Goal: Task Accomplishment & Management: Use online tool/utility

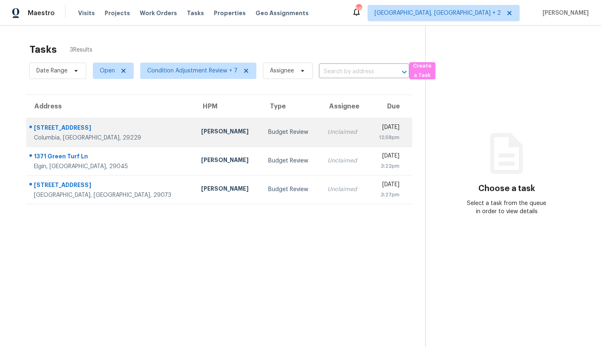
click at [107, 135] on div "Columbia, SC, 29229" at bounding box center [111, 138] width 154 height 8
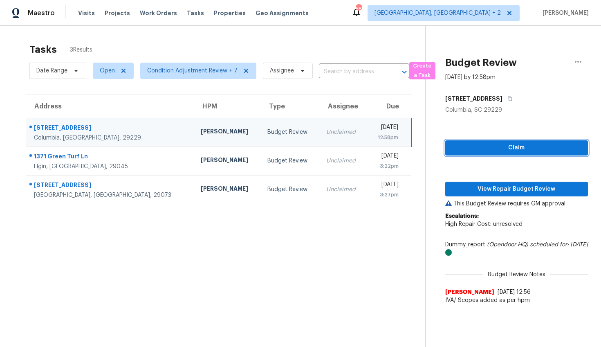
click at [488, 145] on span "Claim" at bounding box center [517, 148] width 130 height 10
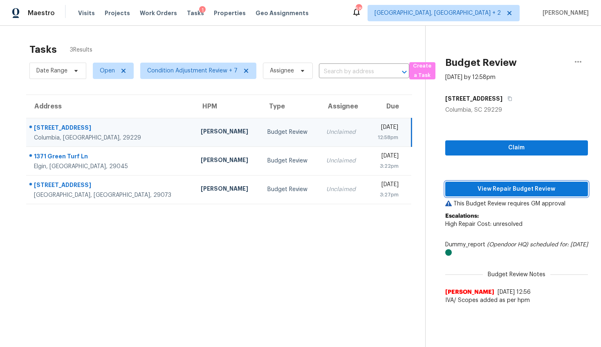
click at [485, 187] on div "Claim View Repair Budget Review This Budget Review requires GM approval Escalat…" at bounding box center [517, 211] width 143 height 194
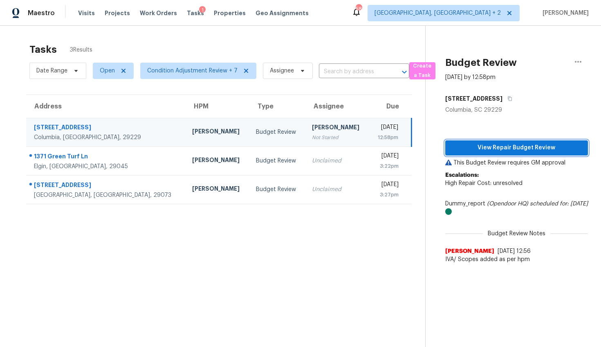
click at [494, 151] on span "View Repair Budget Review" at bounding box center [517, 148] width 130 height 10
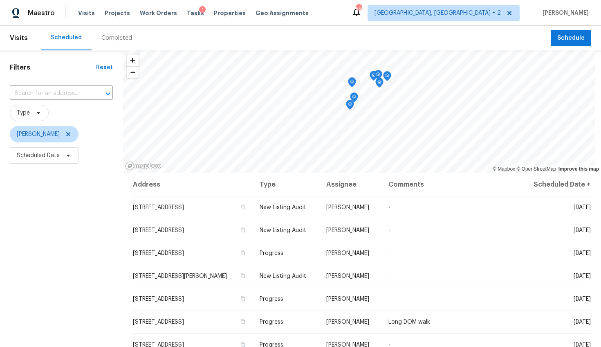
click at [104, 39] on div "Completed" at bounding box center [116, 38] width 31 height 8
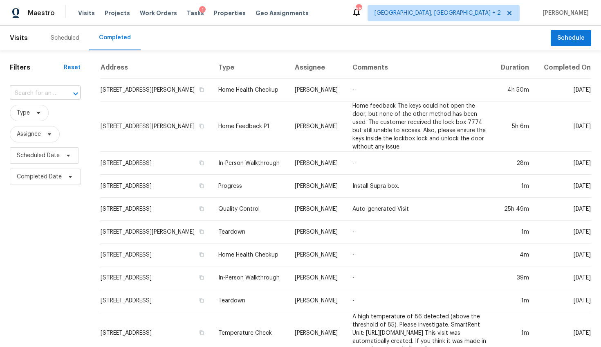
click at [41, 92] on input "text" at bounding box center [34, 93] width 48 height 13
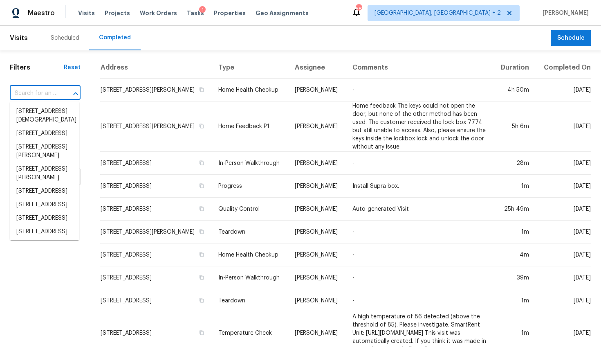
paste input "385 Sterling Cove Rd, Columbia, SC 29229"
type input "385 Sterling Cove Rd, Columbia, SC 29229"
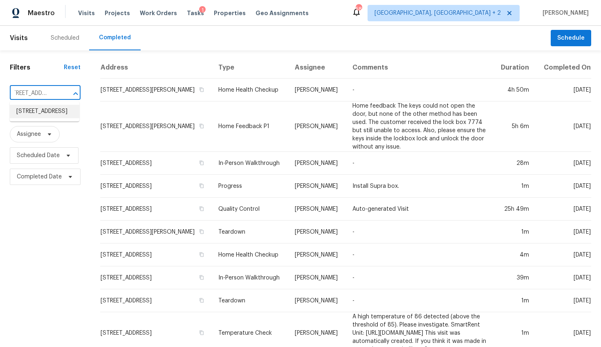
click at [40, 106] on li "385 Sterling Cove Rd, Columbia, SC 29229" at bounding box center [45, 112] width 70 height 14
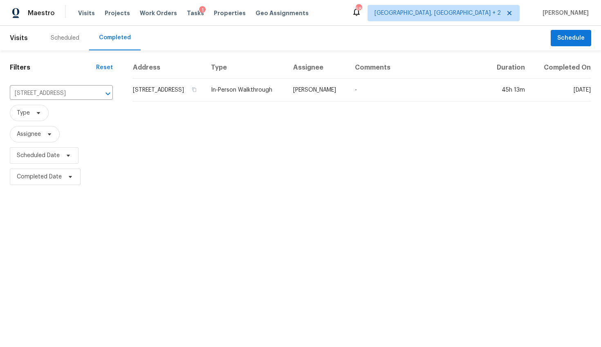
click at [180, 79] on th "Address" at bounding box center [169, 68] width 72 height 22
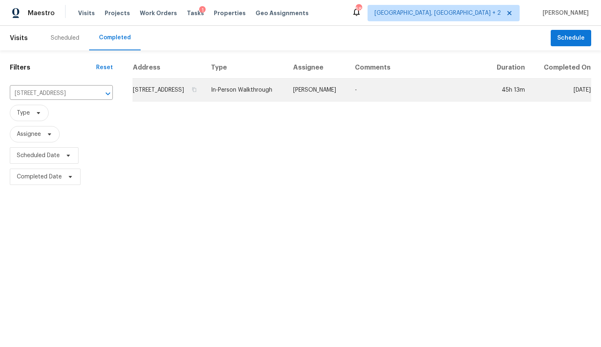
click at [176, 94] on td "385 Sterling Cove Rd, Columbia, SC 29229" at bounding box center [169, 90] width 72 height 23
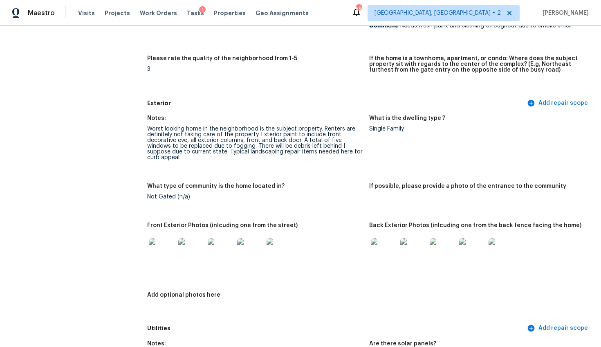
scroll to position [246, 0]
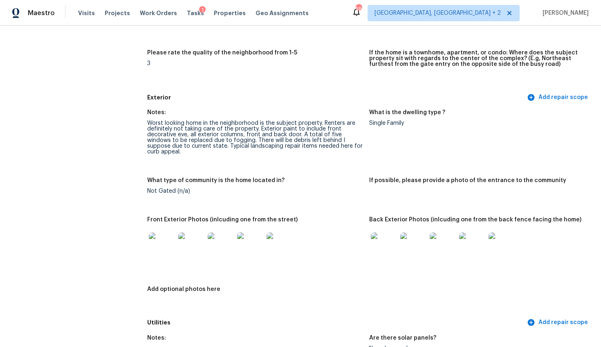
click at [158, 245] on img at bounding box center [162, 245] width 26 height 26
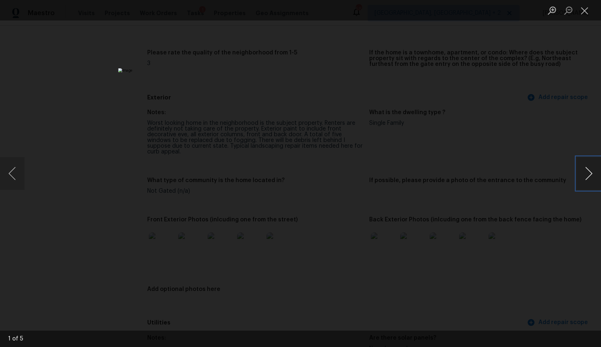
click at [586, 171] on button "Next image" at bounding box center [589, 173] width 25 height 33
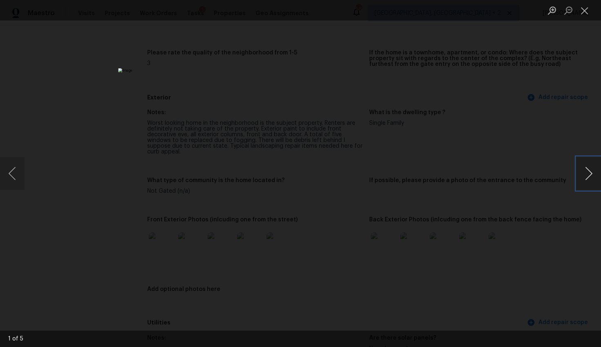
click at [586, 171] on button "Next image" at bounding box center [589, 173] width 25 height 33
click at [547, 247] on div "Lightbox" at bounding box center [300, 173] width 601 height 347
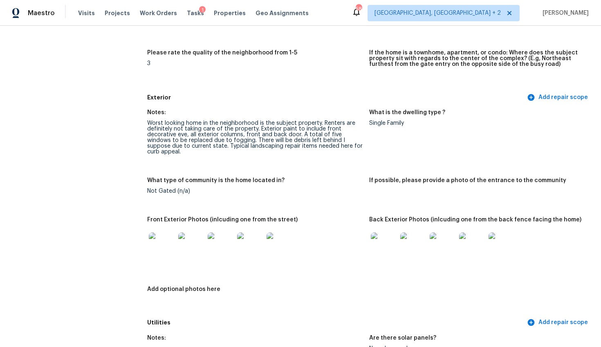
click at [380, 243] on img at bounding box center [384, 245] width 26 height 26
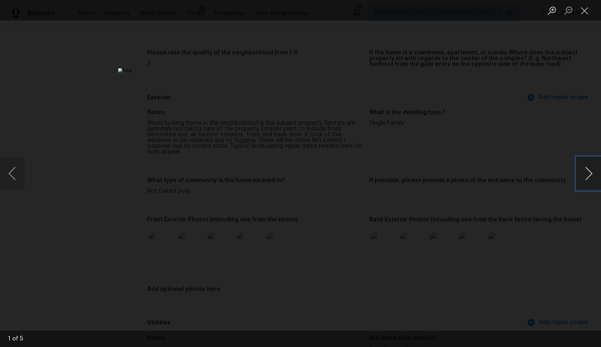
click at [588, 176] on button "Next image" at bounding box center [589, 173] width 25 height 33
click at [542, 272] on div "Lightbox" at bounding box center [300, 173] width 601 height 347
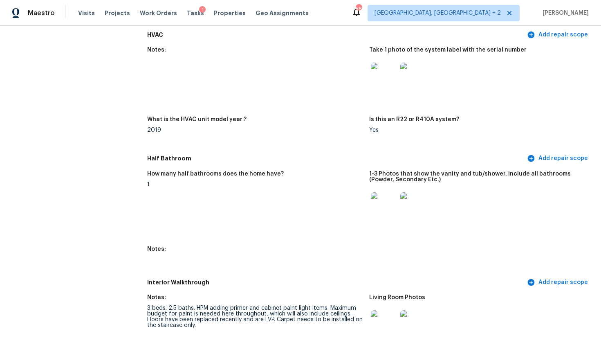
scroll to position [809, 0]
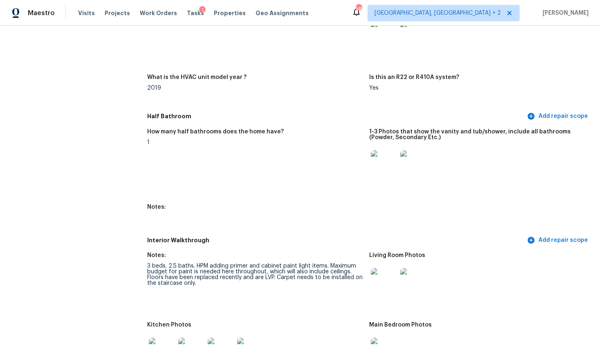
click at [386, 169] on img at bounding box center [384, 163] width 26 height 26
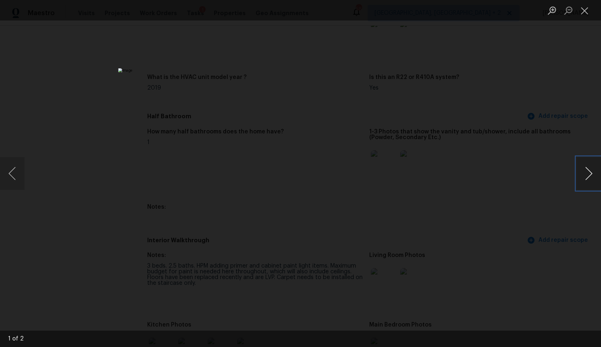
click at [589, 185] on button "Next image" at bounding box center [589, 173] width 25 height 33
click at [568, 239] on div "Lightbox" at bounding box center [300, 173] width 601 height 347
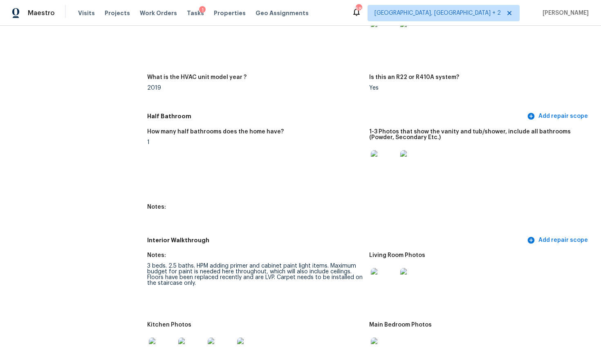
click at [415, 162] on img at bounding box center [414, 163] width 26 height 26
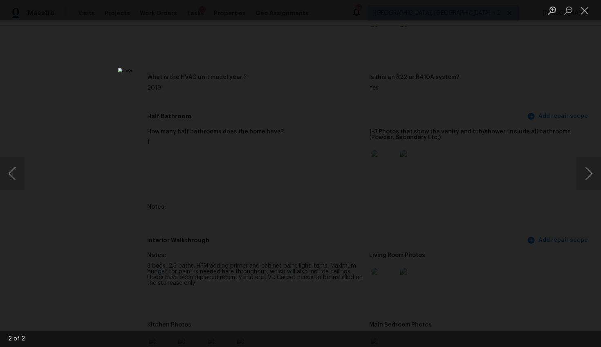
click at [532, 200] on div "Lightbox" at bounding box center [300, 173] width 601 height 347
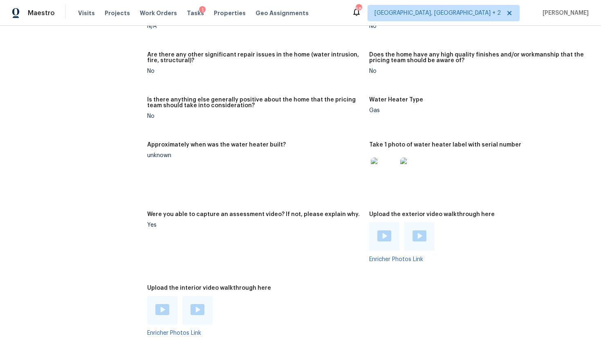
scroll to position [1539, 0]
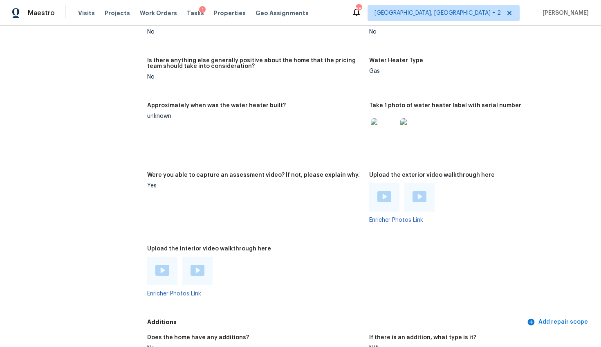
click at [378, 192] on img at bounding box center [385, 196] width 14 height 11
click at [413, 192] on img at bounding box center [420, 196] width 14 height 11
click at [166, 265] on img at bounding box center [162, 270] width 14 height 11
click at [196, 265] on img at bounding box center [198, 270] width 14 height 11
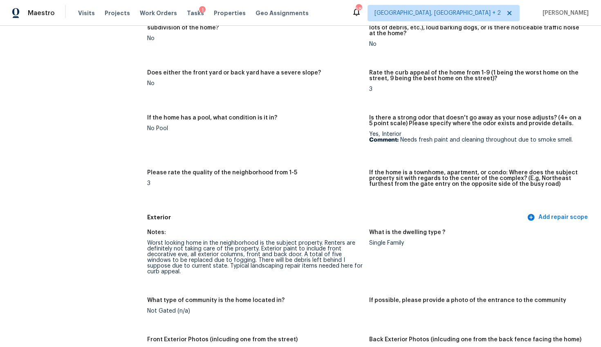
scroll to position [0, 0]
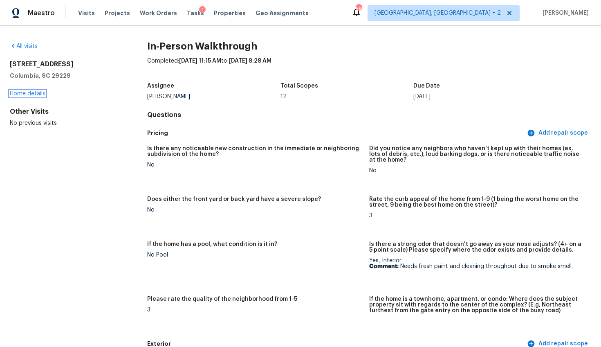
click at [30, 92] on link "Home details" at bounding box center [28, 94] width 36 height 6
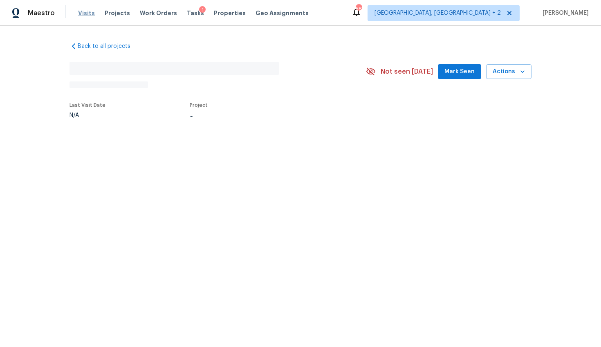
click at [79, 14] on span "Visits" at bounding box center [86, 13] width 17 height 8
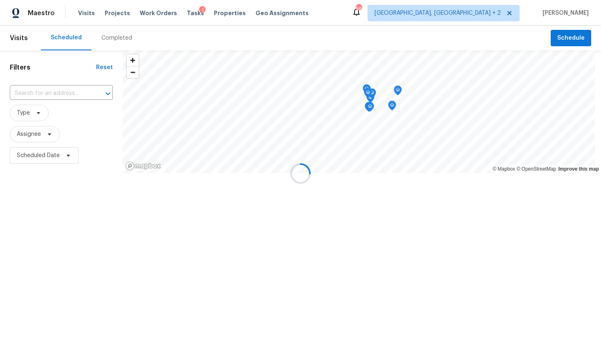
click at [110, 40] on div at bounding box center [300, 173] width 601 height 347
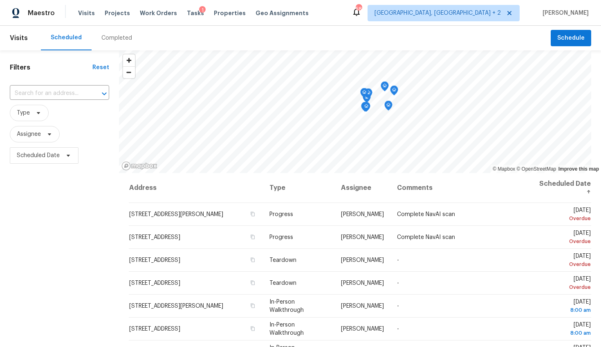
click at [114, 36] on div "Completed" at bounding box center [116, 38] width 31 height 8
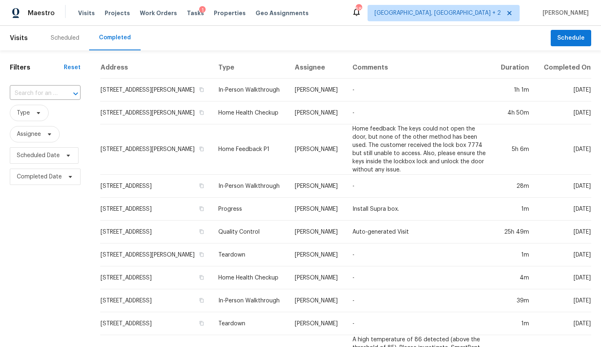
click at [57, 92] on div "​" at bounding box center [45, 93] width 71 height 13
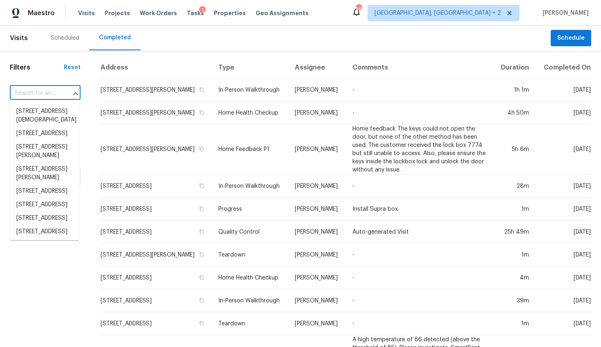
paste input "1371 Green Turf Ln, Elgin, SC 29045"
type input "1371 Green Turf Ln, Elgin, SC 29045"
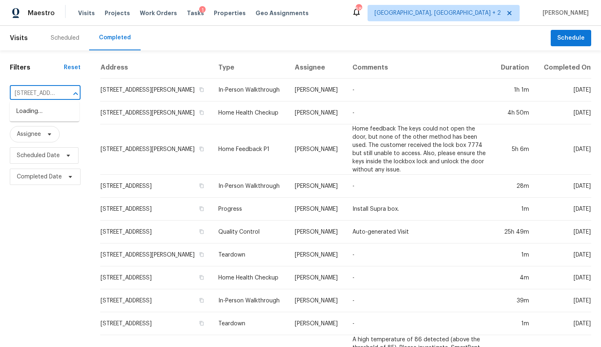
scroll to position [0, 53]
click at [54, 112] on li "1371 Green Turf Ln, Elgin, SC 29045" at bounding box center [45, 112] width 70 height 14
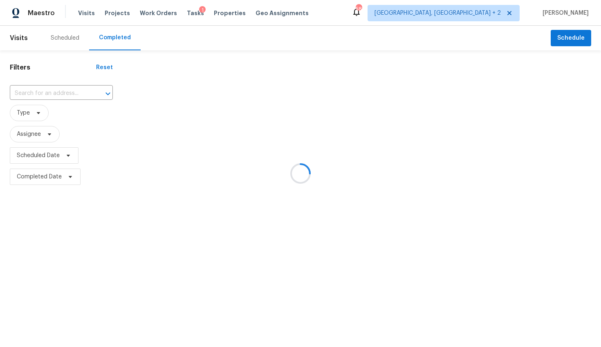
type input "1371 Green Turf Ln, Elgin, SC 29045"
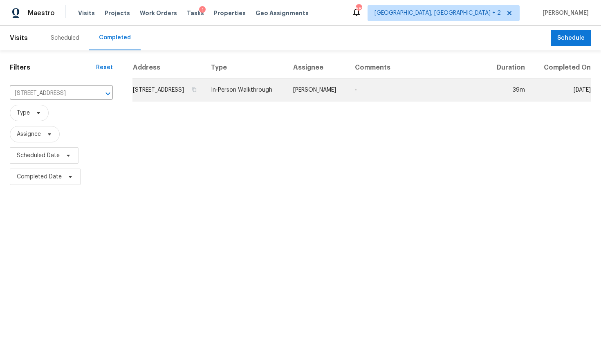
click at [173, 101] on td "1371 Green Turf Ln, Elgin, SC 29045" at bounding box center [169, 90] width 72 height 23
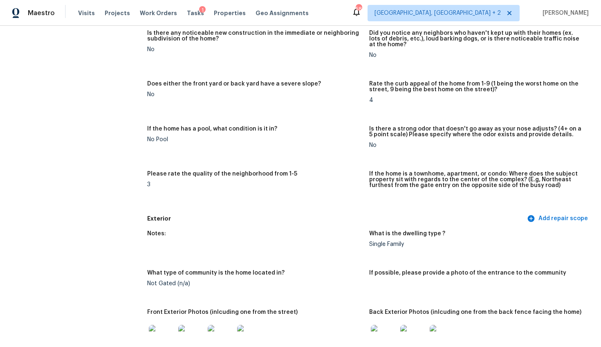
scroll to position [143, 0]
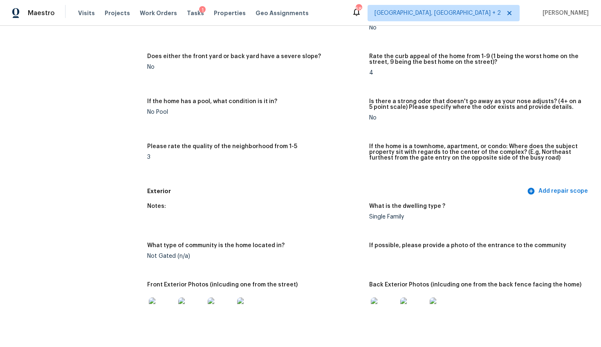
click at [153, 306] on img at bounding box center [162, 310] width 26 height 26
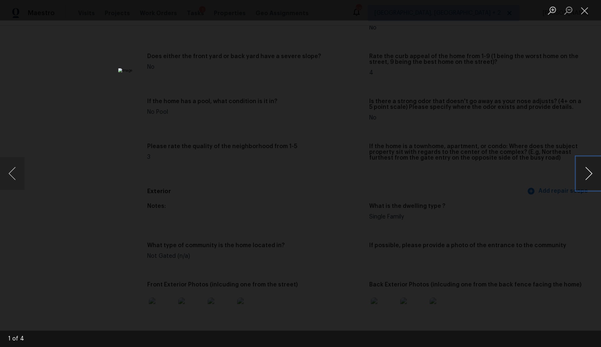
click at [587, 176] on button "Next image" at bounding box center [589, 173] width 25 height 33
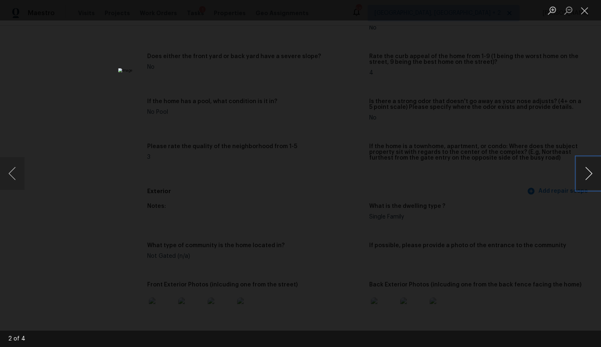
click at [587, 176] on button "Next image" at bounding box center [589, 173] width 25 height 33
click at [552, 185] on div "Lightbox" at bounding box center [300, 173] width 601 height 347
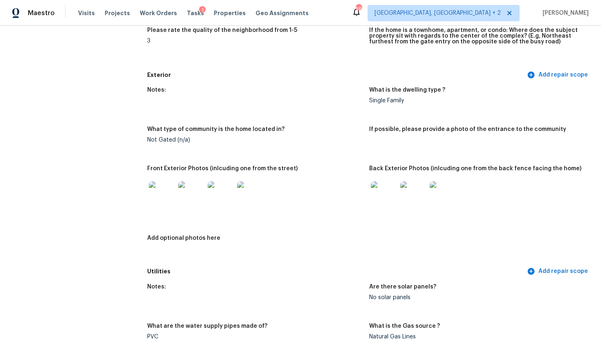
scroll to position [286, 0]
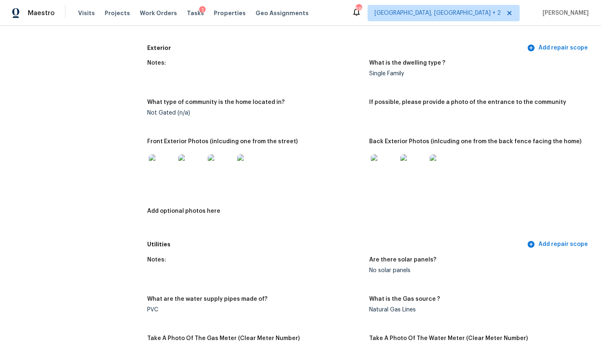
click at [392, 173] on img at bounding box center [384, 167] width 26 height 26
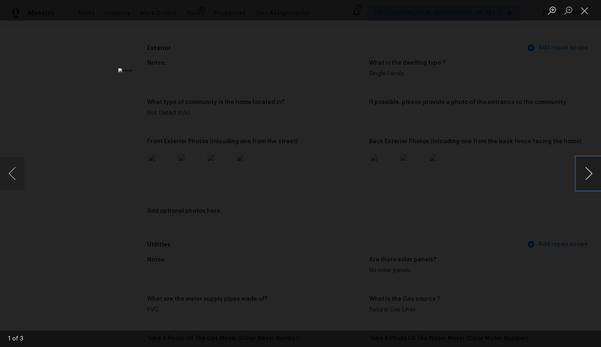
click at [584, 175] on button "Next image" at bounding box center [589, 173] width 25 height 33
click at [593, 169] on button "Next image" at bounding box center [589, 173] width 25 height 33
click at [526, 212] on div "Lightbox" at bounding box center [300, 173] width 601 height 347
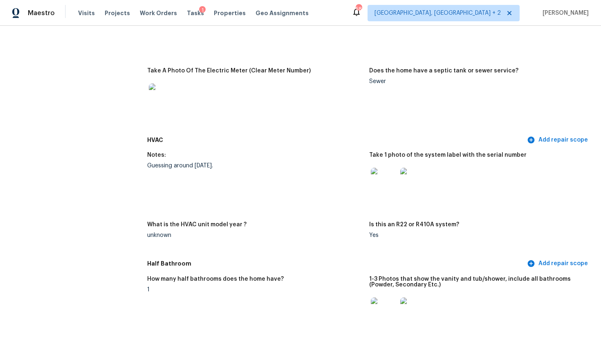
scroll to position [656, 0]
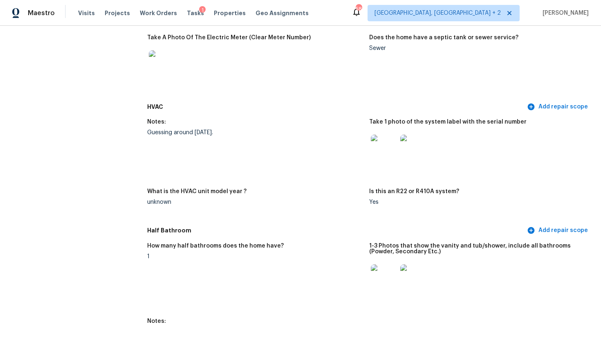
click at [383, 149] on img at bounding box center [384, 148] width 26 height 26
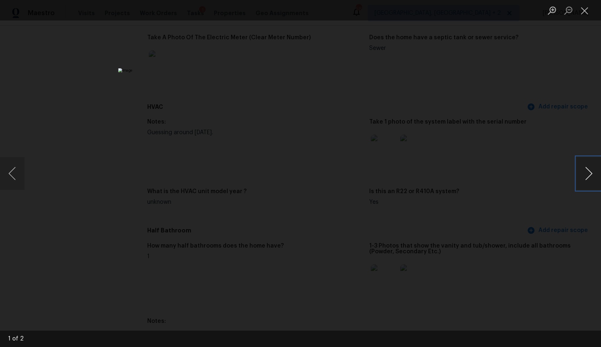
click at [588, 178] on button "Next image" at bounding box center [589, 173] width 25 height 33
click at [565, 228] on div "Lightbox" at bounding box center [300, 173] width 601 height 347
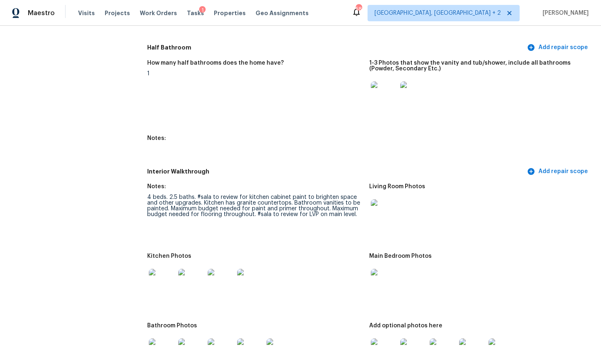
scroll to position [838, 0]
click at [162, 286] on img at bounding box center [162, 283] width 26 height 26
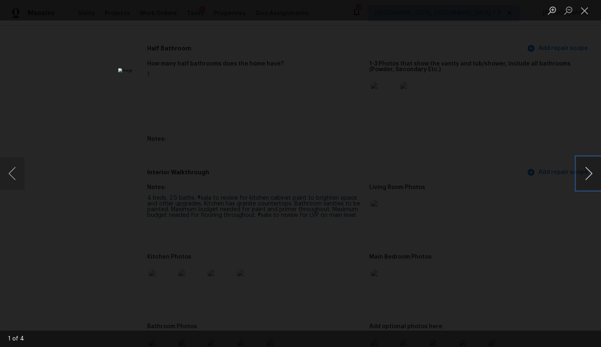
click at [588, 172] on button "Next image" at bounding box center [589, 173] width 25 height 33
click at [533, 214] on div "Lightbox" at bounding box center [300, 173] width 601 height 347
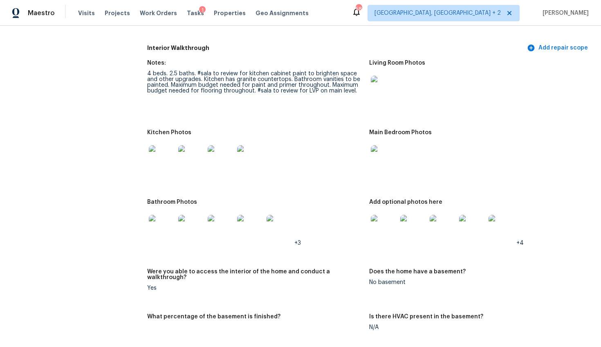
scroll to position [996, 0]
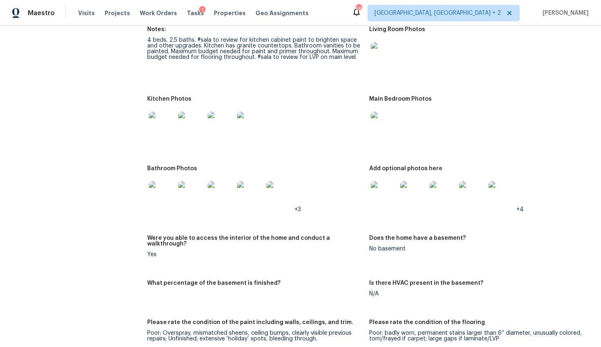
click at [379, 129] on img at bounding box center [384, 125] width 26 height 26
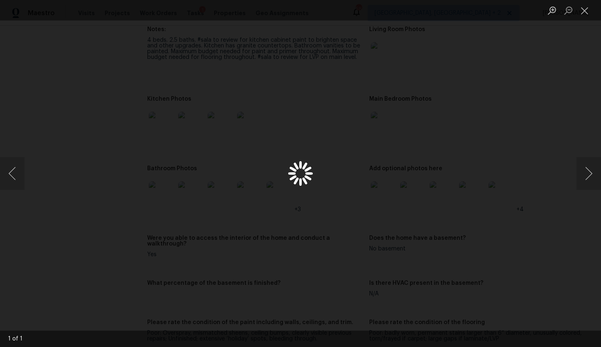
click at [506, 258] on div "Lightbox" at bounding box center [300, 173] width 601 height 347
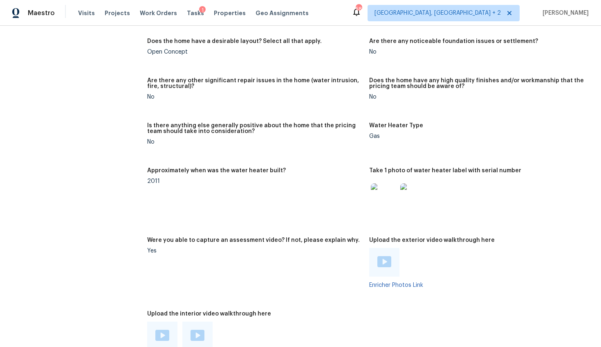
scroll to position [1429, 0]
click at [380, 257] on img at bounding box center [385, 262] width 14 height 11
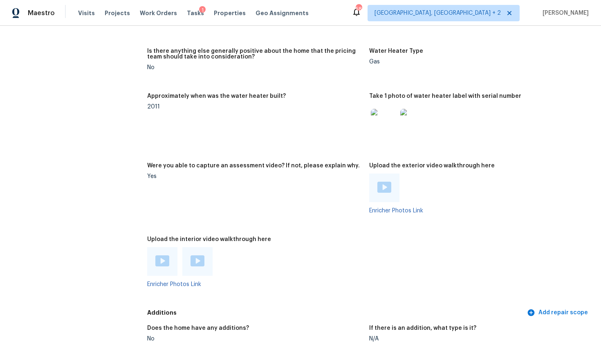
scroll to position [1471, 0]
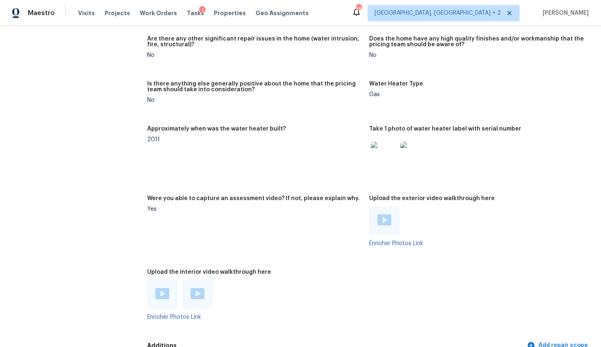
click at [163, 280] on div at bounding box center [162, 294] width 30 height 29
click at [161, 288] on img at bounding box center [162, 293] width 14 height 11
click at [194, 292] on img at bounding box center [198, 293] width 14 height 11
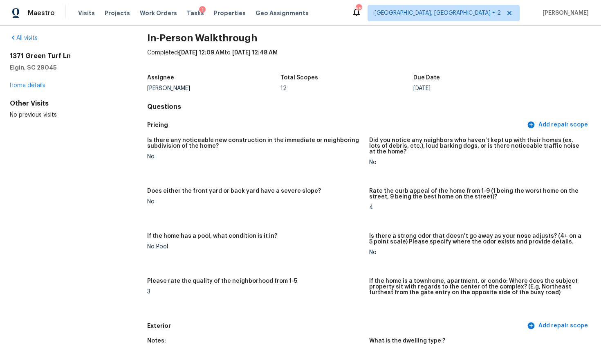
scroll to position [0, 0]
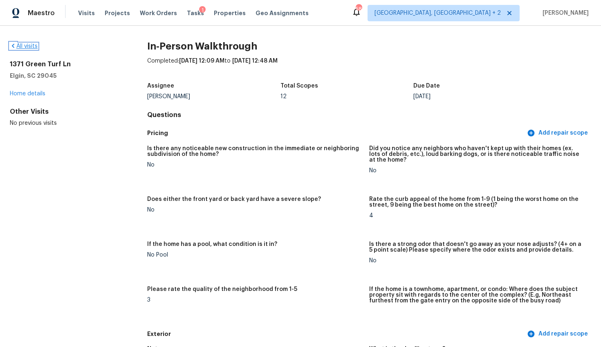
click at [21, 44] on link "All visits" at bounding box center [24, 46] width 28 height 6
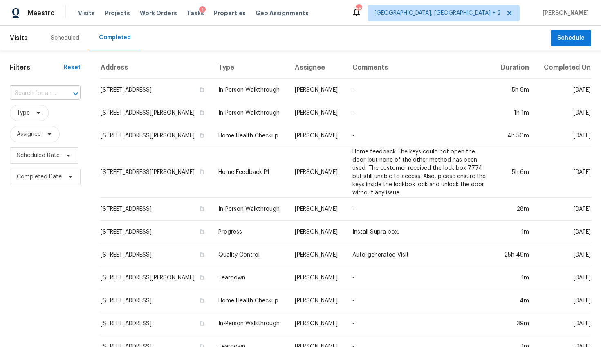
click at [46, 90] on input "text" at bounding box center [34, 93] width 48 height 13
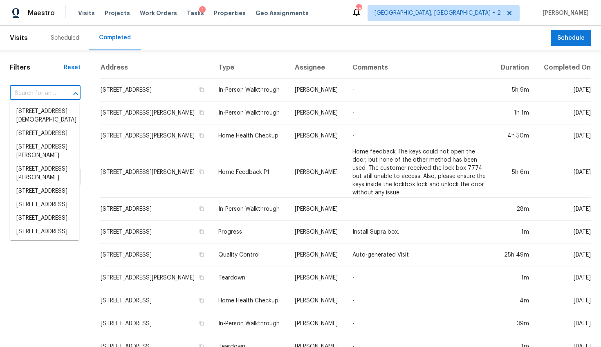
paste input "105 Crown Colony Ct, Lexington, SC 29073"
type input "105 Crown Colony Ct, Lexington, SC 29073"
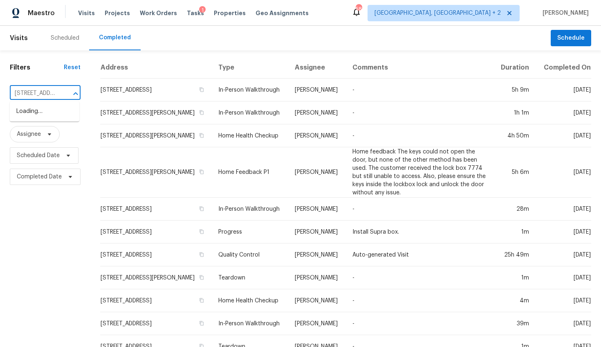
scroll to position [0, 74]
click at [44, 112] on li "105 Crown Colony Ct, Lexington, SC 29073" at bounding box center [45, 112] width 70 height 14
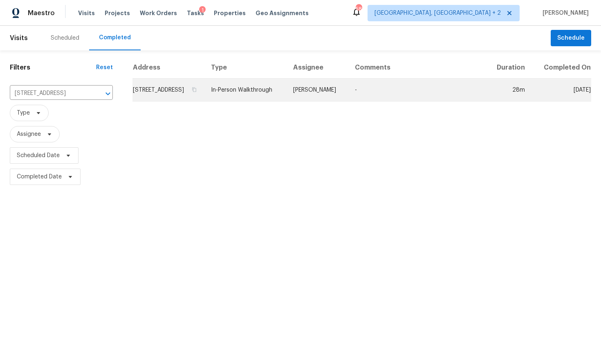
click at [171, 101] on td "105 Crown Colony Ct, Lexington, SC 29073" at bounding box center [169, 90] width 72 height 23
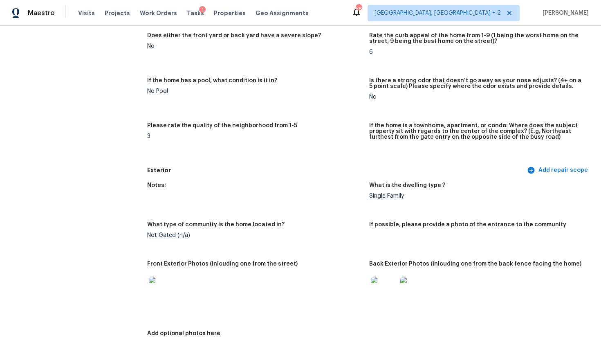
scroll to position [187, 0]
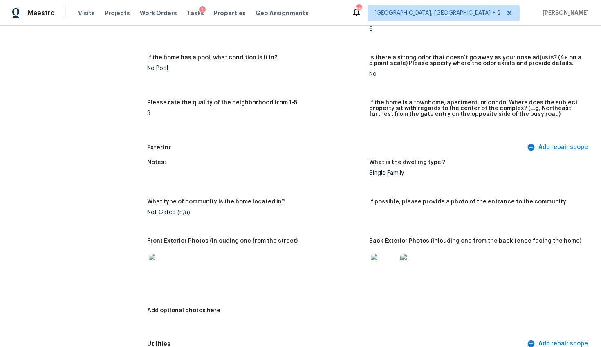
click at [162, 272] on img at bounding box center [162, 267] width 26 height 26
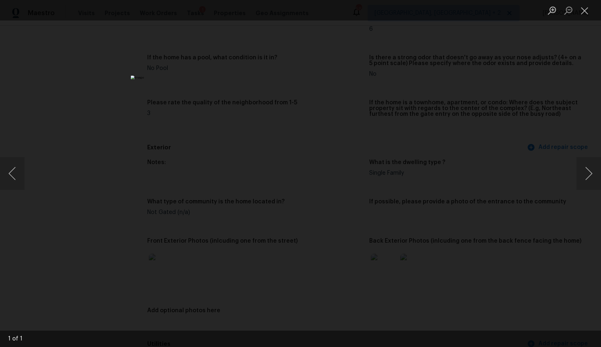
click at [474, 181] on div "Lightbox" at bounding box center [300, 173] width 601 height 347
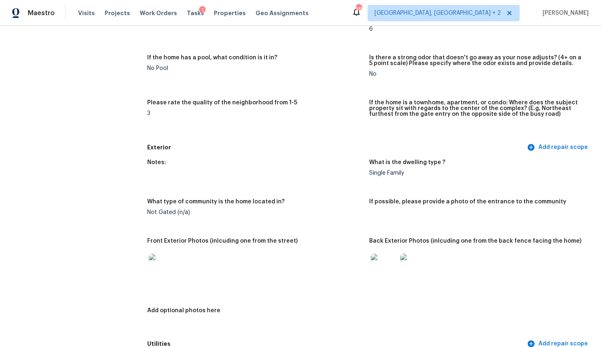
click at [378, 261] on img at bounding box center [384, 267] width 26 height 26
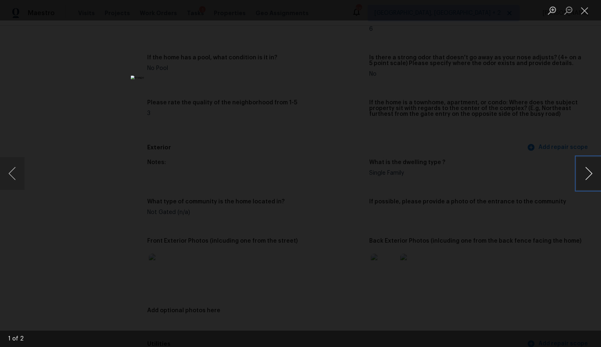
click at [590, 173] on button "Next image" at bounding box center [589, 173] width 25 height 33
click at [479, 128] on div "Lightbox" at bounding box center [300, 173] width 601 height 347
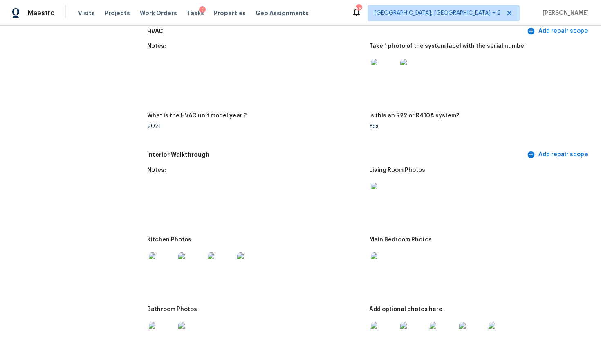
scroll to position [745, 0]
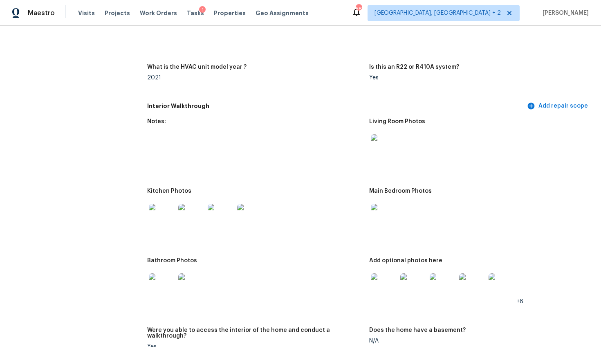
click at [384, 153] on img at bounding box center [384, 147] width 26 height 26
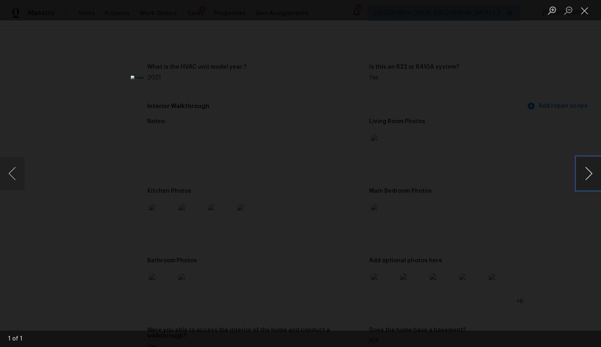
click at [582, 171] on button "Next image" at bounding box center [589, 173] width 25 height 33
click at [588, 173] on button "Next image" at bounding box center [589, 173] width 25 height 33
click at [476, 160] on div "Lightbox" at bounding box center [300, 173] width 601 height 347
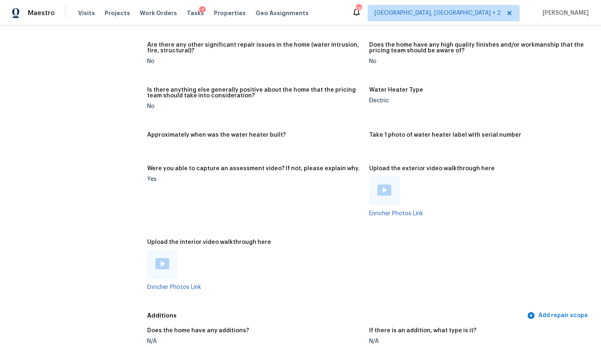
scroll to position [1283, 0]
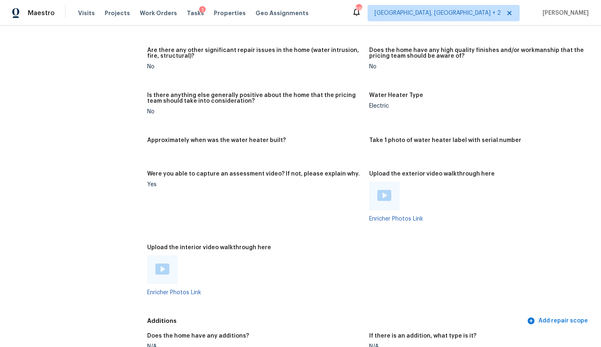
click at [380, 190] on img at bounding box center [385, 195] width 14 height 11
click at [155, 265] on img at bounding box center [162, 268] width 14 height 11
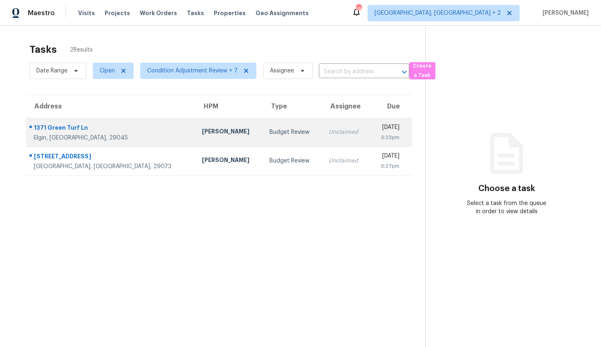
click at [202, 135] on div "[PERSON_NAME]" at bounding box center [229, 132] width 54 height 10
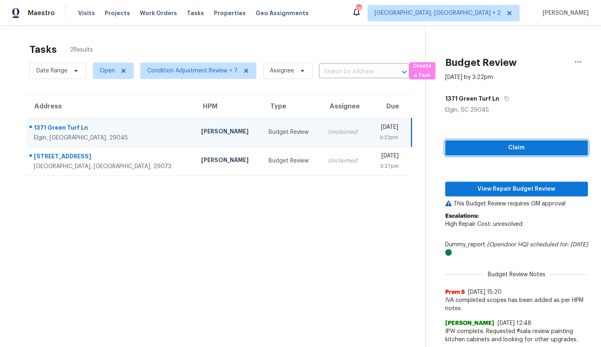
click at [509, 146] on span "Claim" at bounding box center [517, 148] width 130 height 10
click at [507, 185] on div "Claim View Repair Budget Review This Budget Review requires GM approval Escalat…" at bounding box center [517, 246] width 143 height 265
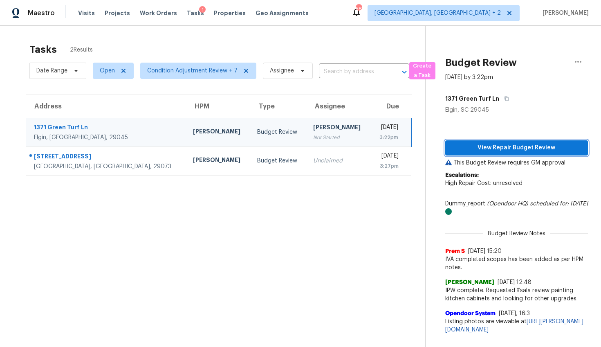
click at [502, 149] on span "View Repair Budget Review" at bounding box center [517, 148] width 130 height 10
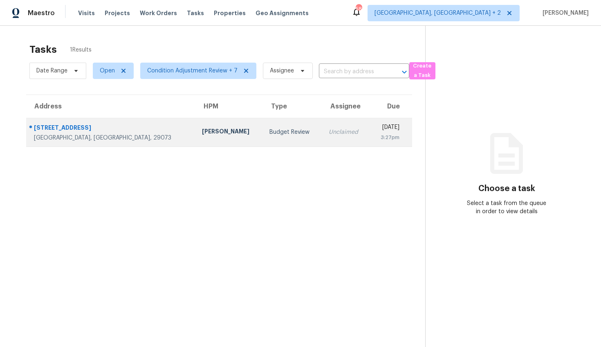
click at [63, 131] on div "[STREET_ADDRESS]" at bounding box center [111, 129] width 155 height 10
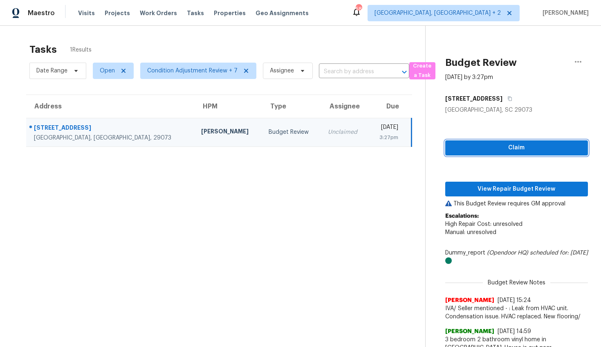
click at [500, 146] on span "Claim" at bounding box center [517, 148] width 130 height 10
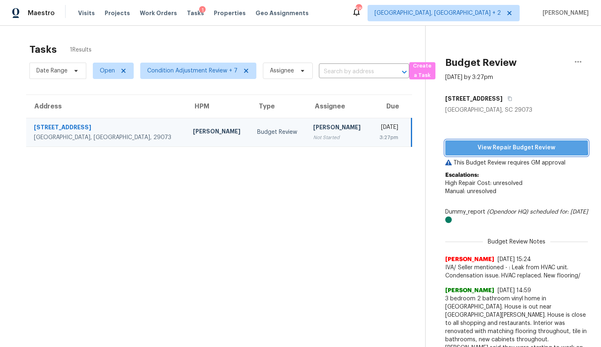
click at [495, 144] on span "View Repair Budget Review" at bounding box center [517, 148] width 130 height 10
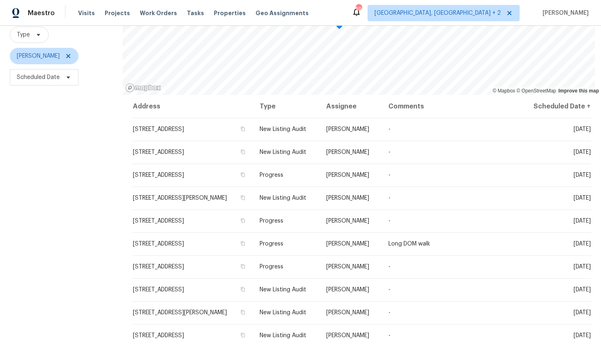
scroll to position [110, 0]
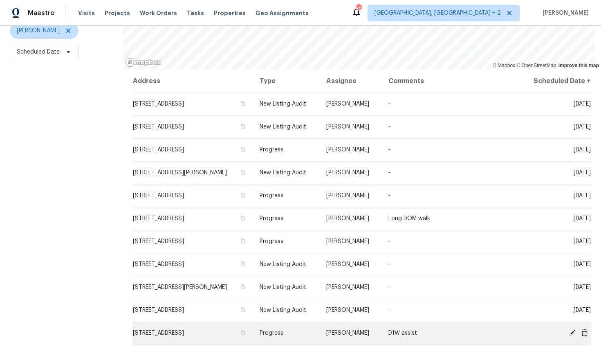
click at [570, 329] on icon at bounding box center [573, 332] width 7 height 7
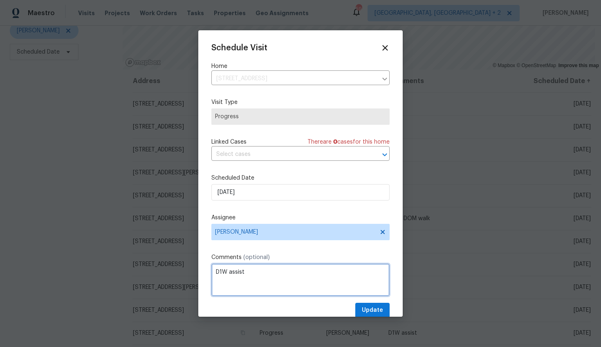
drag, startPoint x: 241, startPoint y: 275, endPoint x: 196, endPoint y: 273, distance: 44.6
click at [197, 273] on div "Schedule Visit Home [STREET_ADDRESS] ​ Visit Type Progress Linked Cases There a…" at bounding box center [300, 173] width 601 height 347
type textarea "ODS Walk"
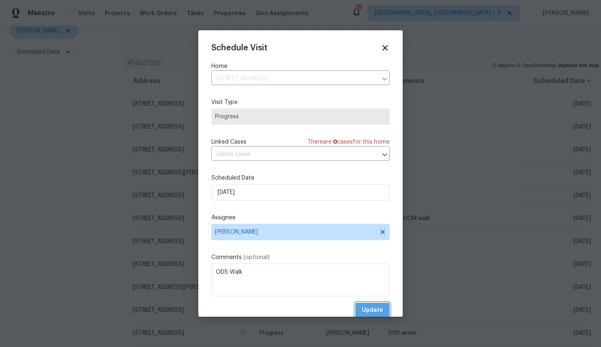
click at [369, 306] on span "Update" at bounding box center [372, 310] width 21 height 10
